Goal: Transaction & Acquisition: Purchase product/service

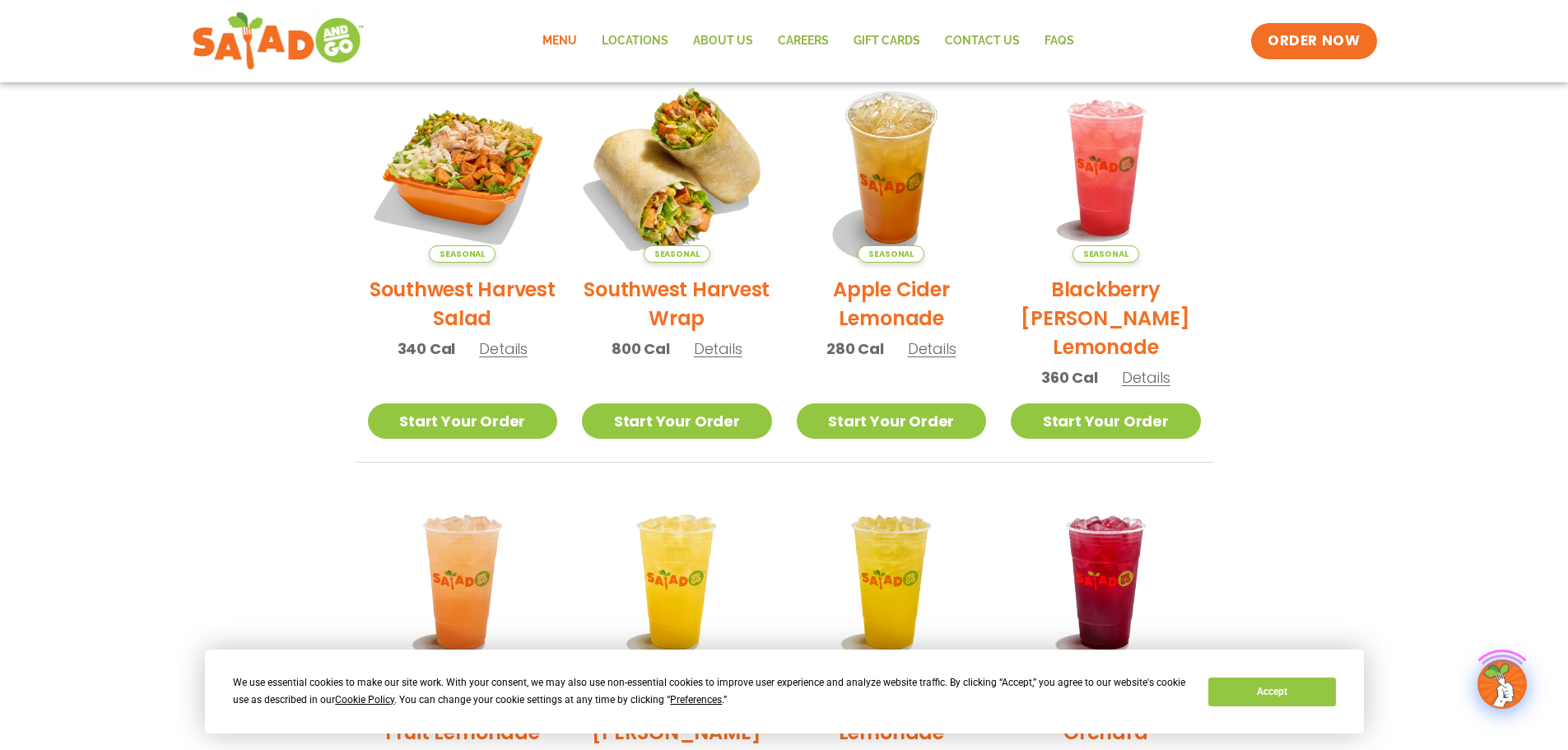
scroll to position [411, 0]
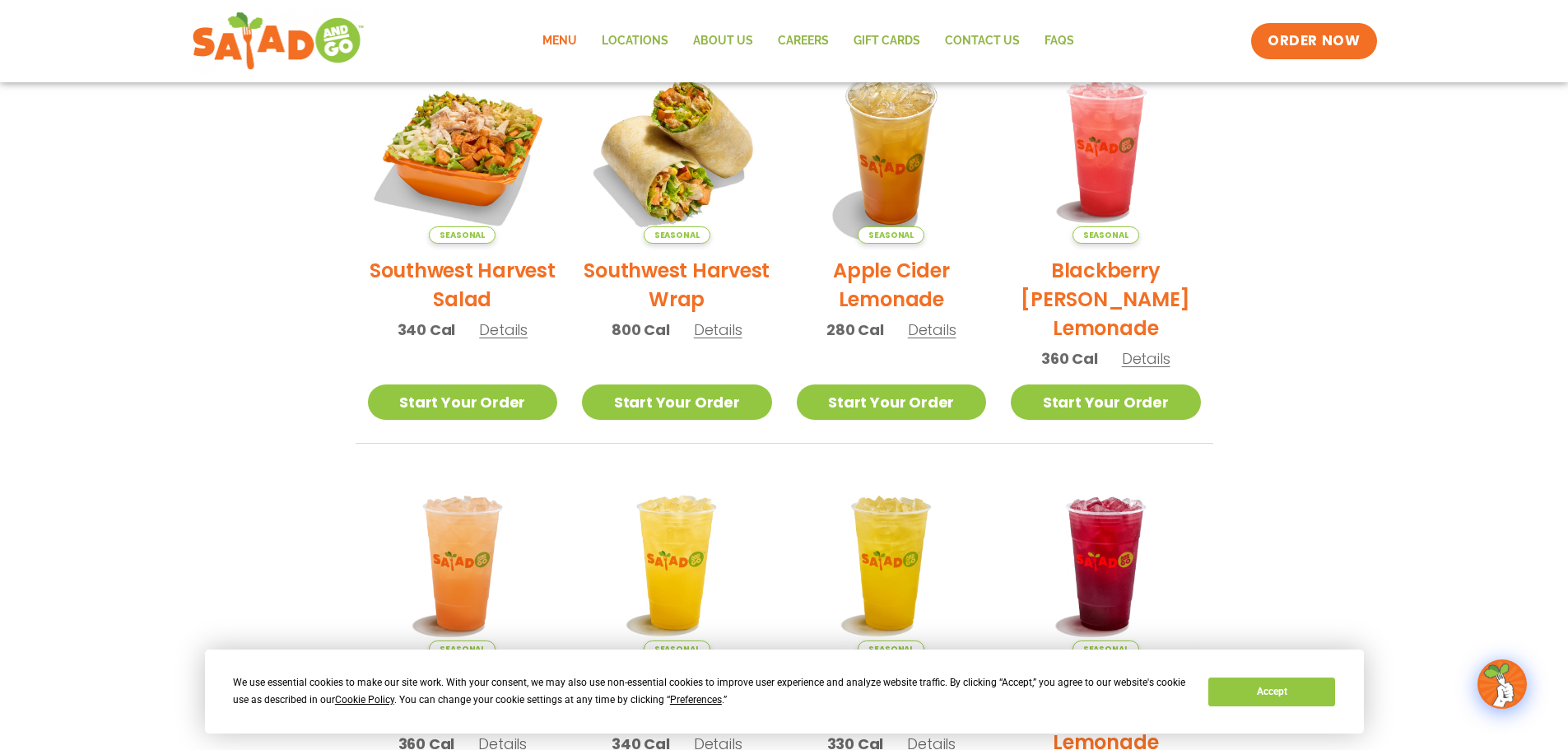
click at [503, 331] on span "Details" at bounding box center [504, 329] width 49 height 21
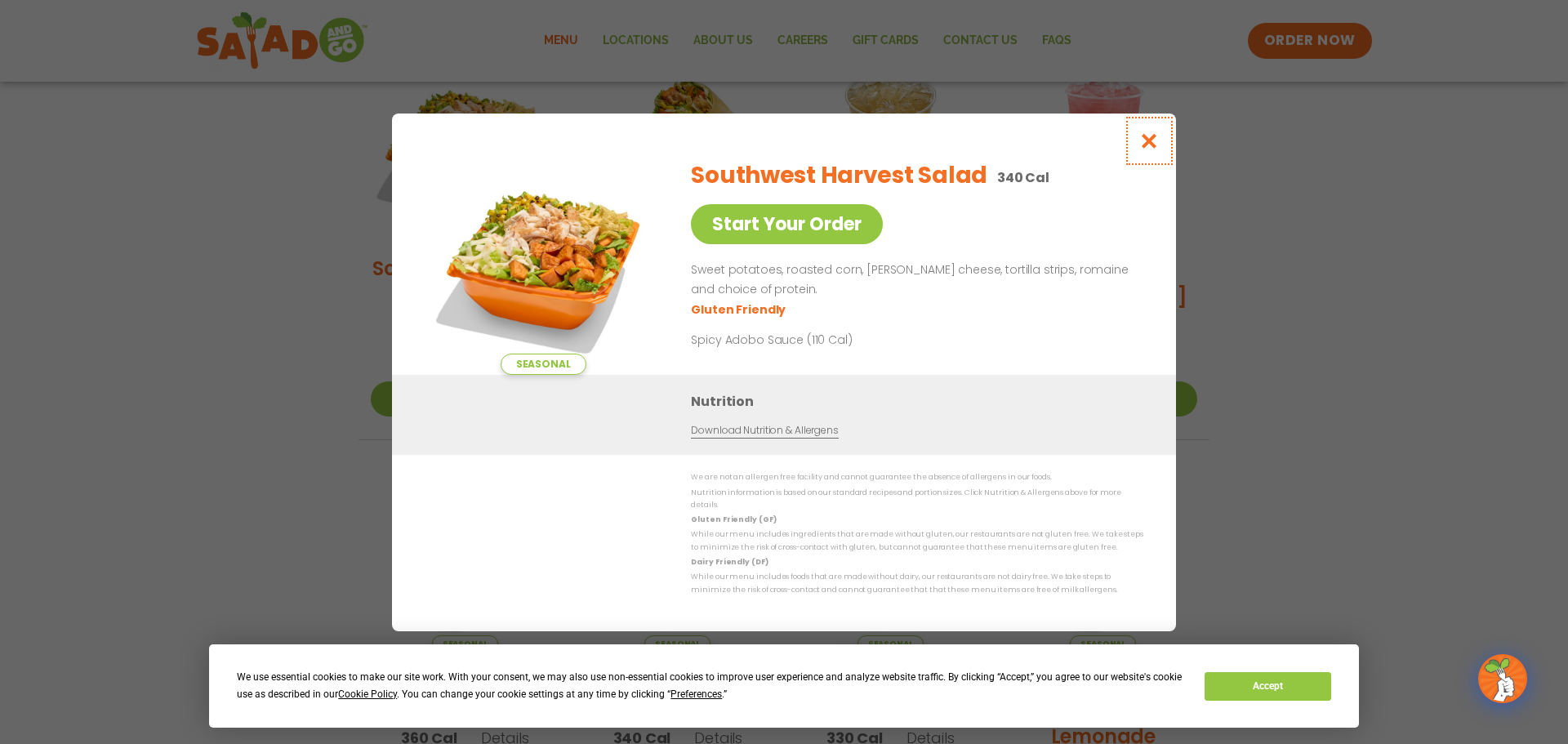
click at [1151, 149] on icon "Close modal" at bounding box center [1150, 141] width 21 height 17
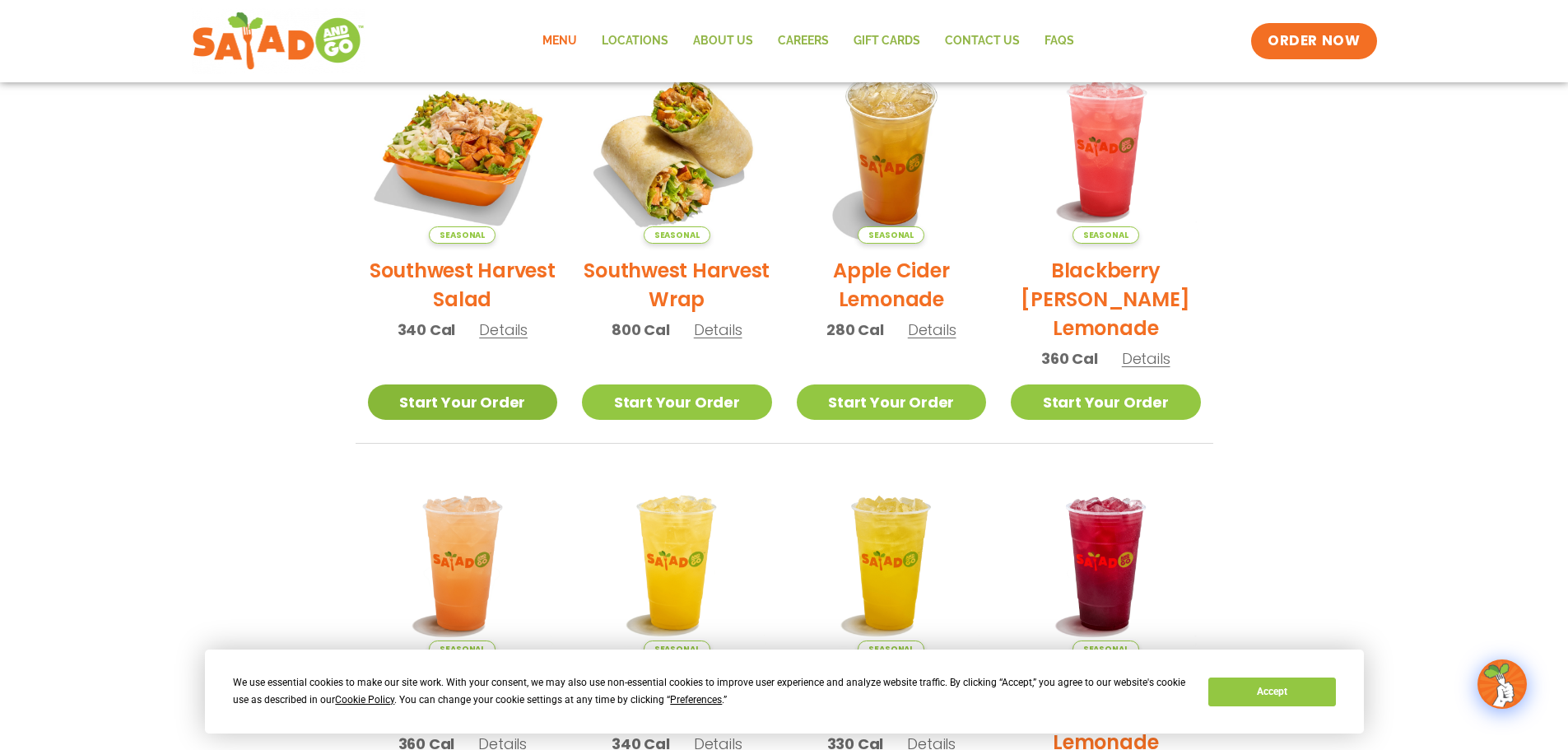
click at [458, 405] on link "Start Your Order" at bounding box center [463, 402] width 190 height 36
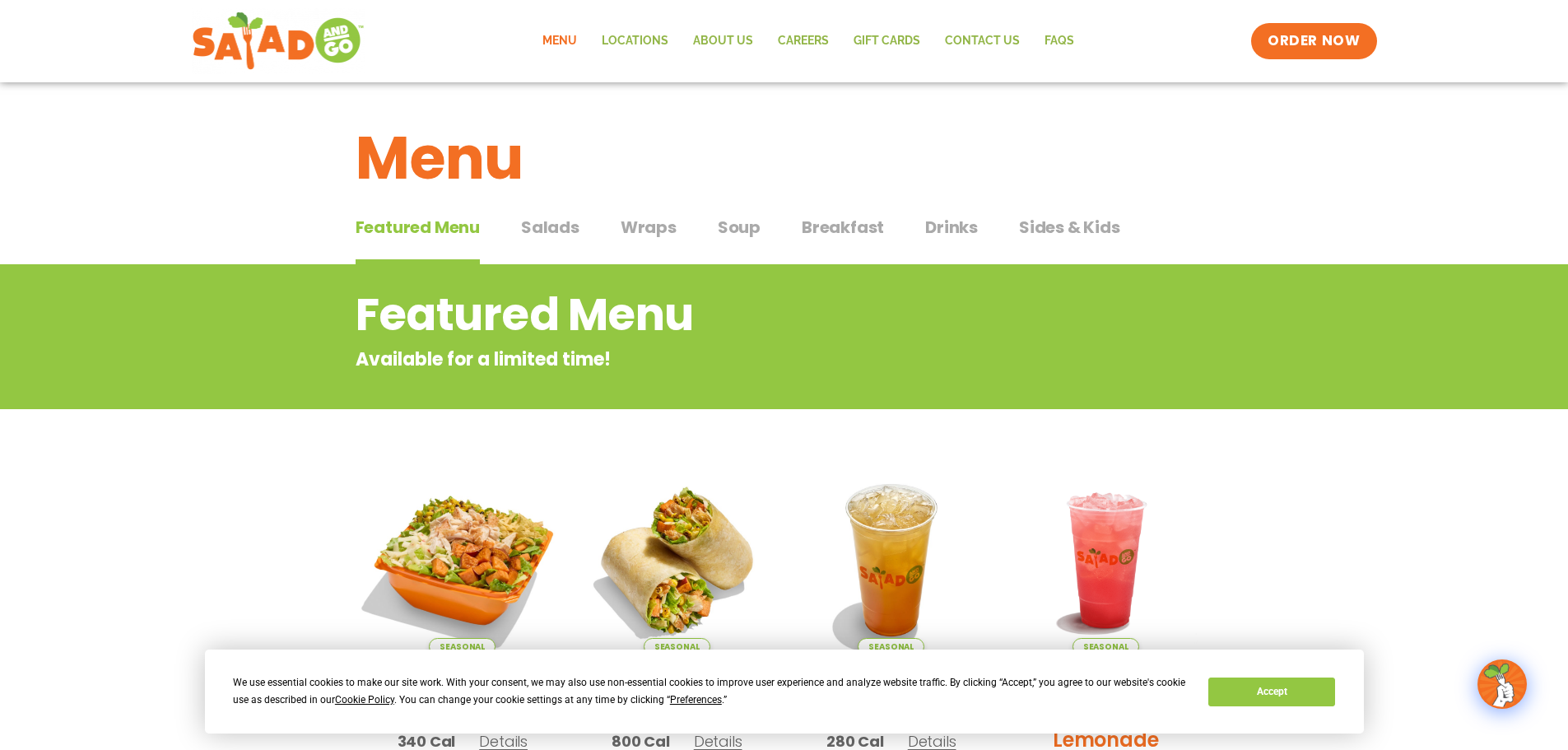
scroll to position [247, 0]
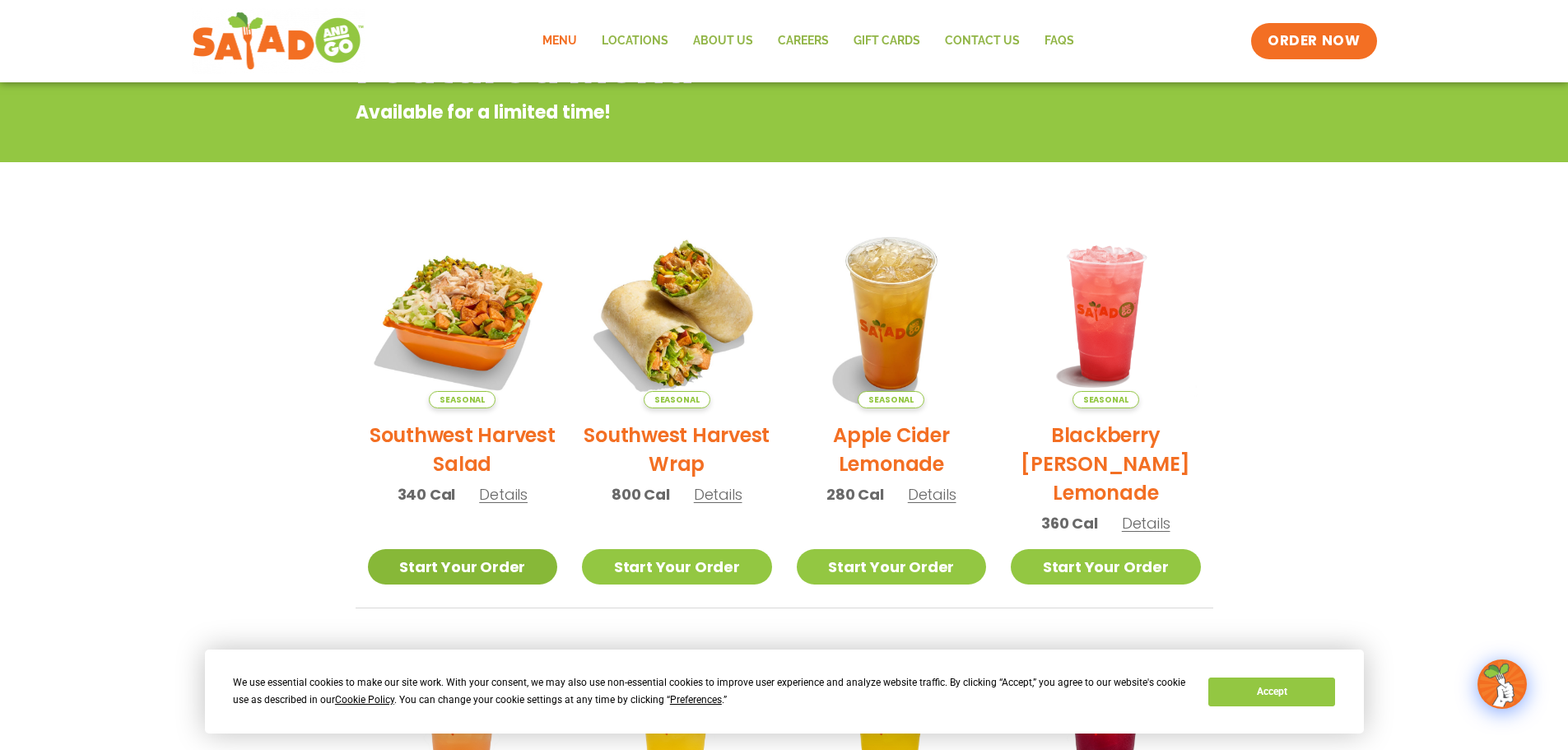
click at [469, 568] on link "Start Your Order" at bounding box center [463, 566] width 190 height 36
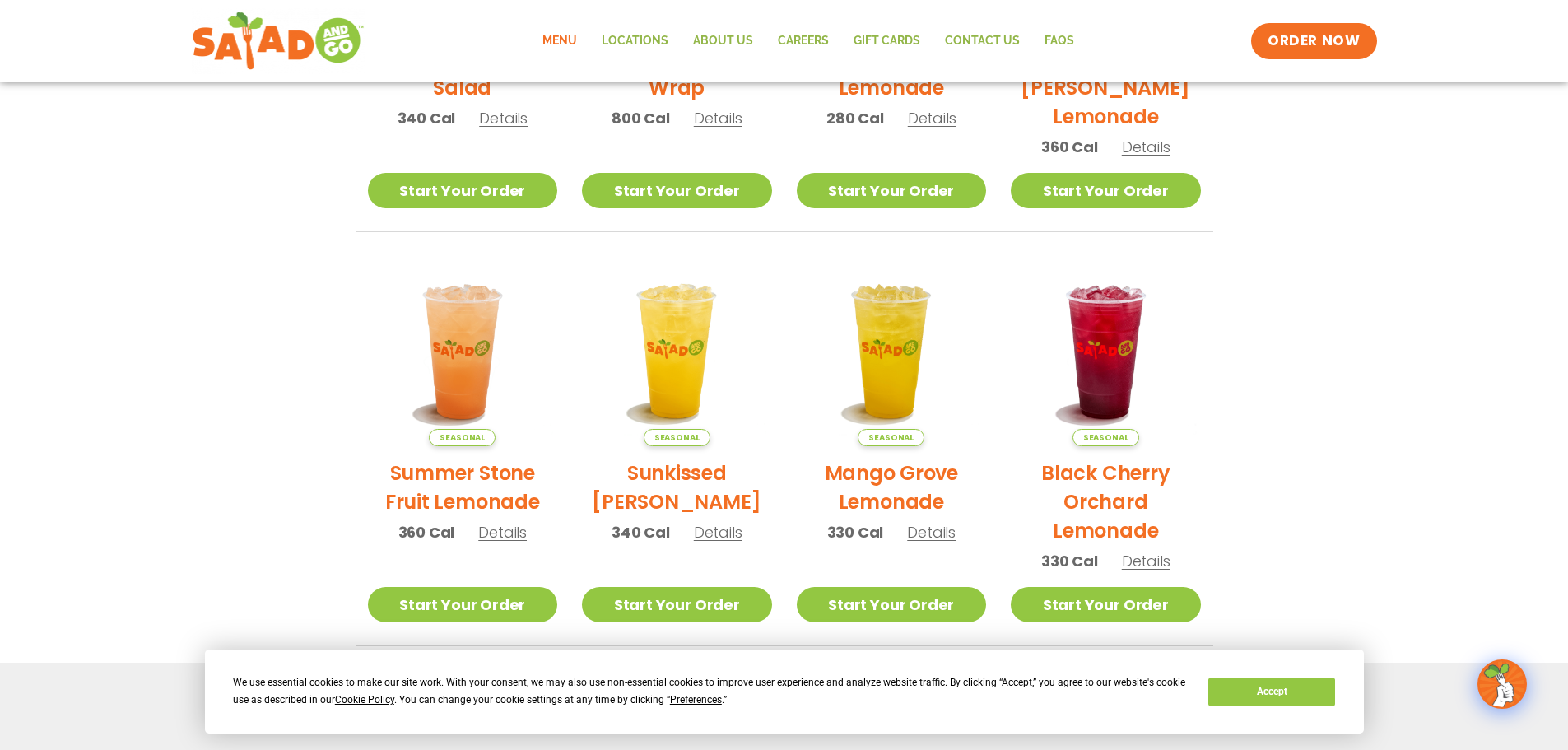
scroll to position [882, 0]
